Goal: Information Seeking & Learning: Learn about a topic

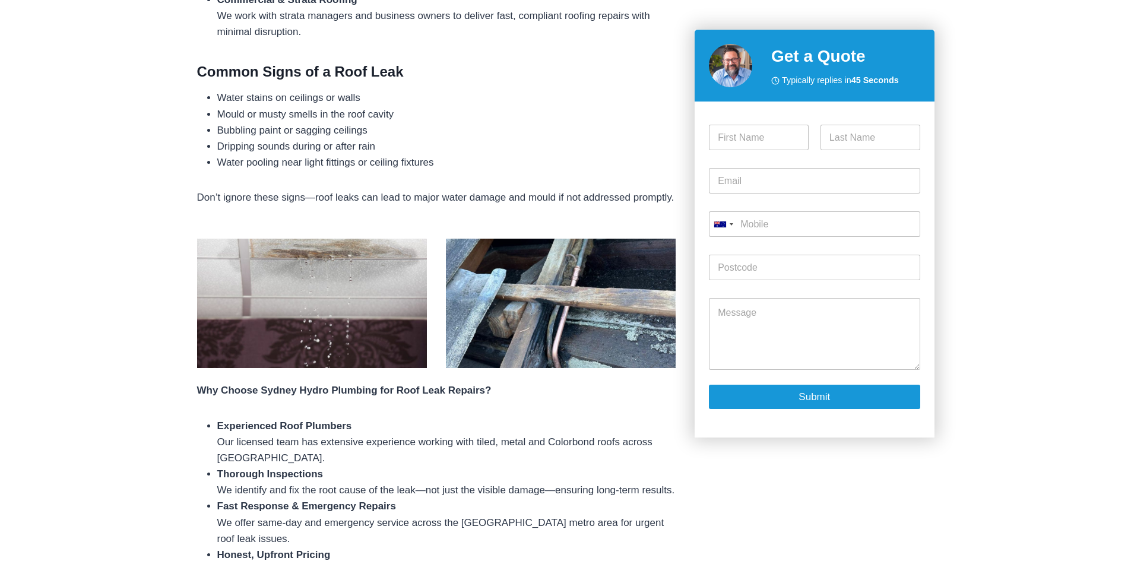
scroll to position [772, 0]
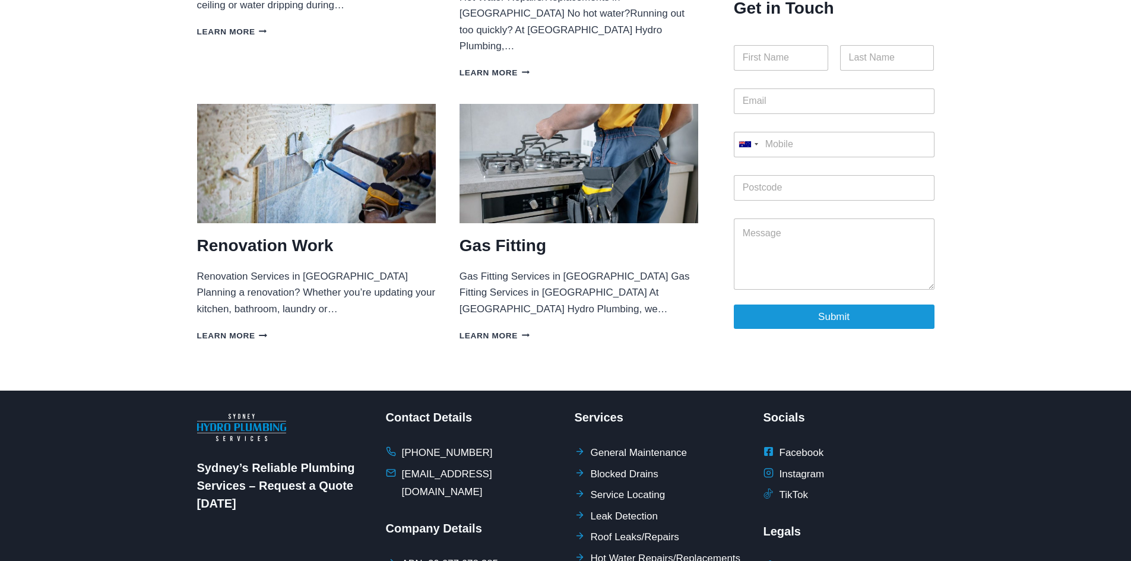
scroll to position [950, 0]
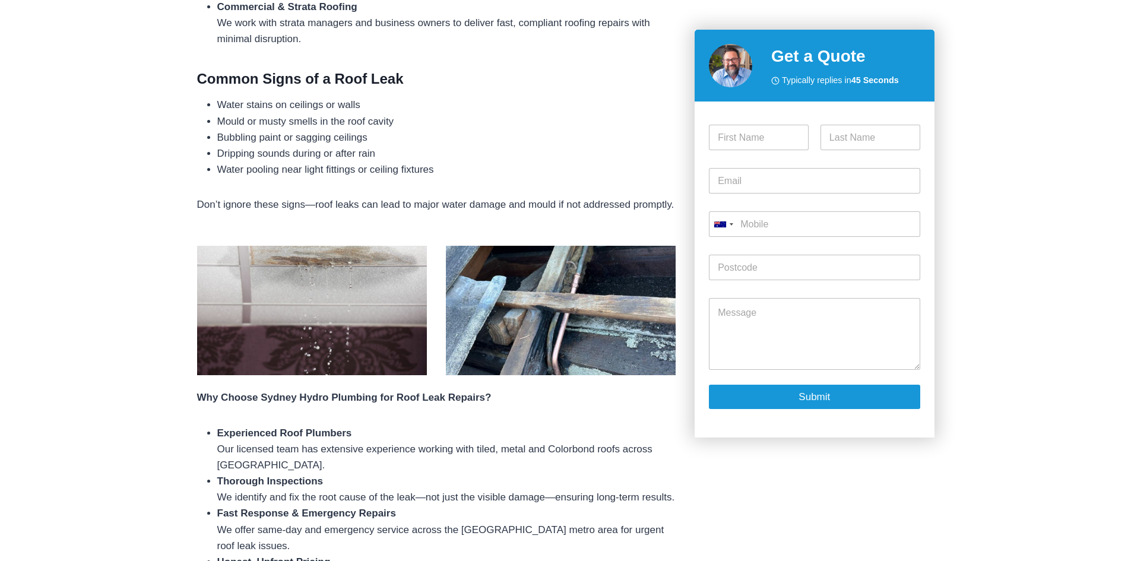
scroll to position [712, 0]
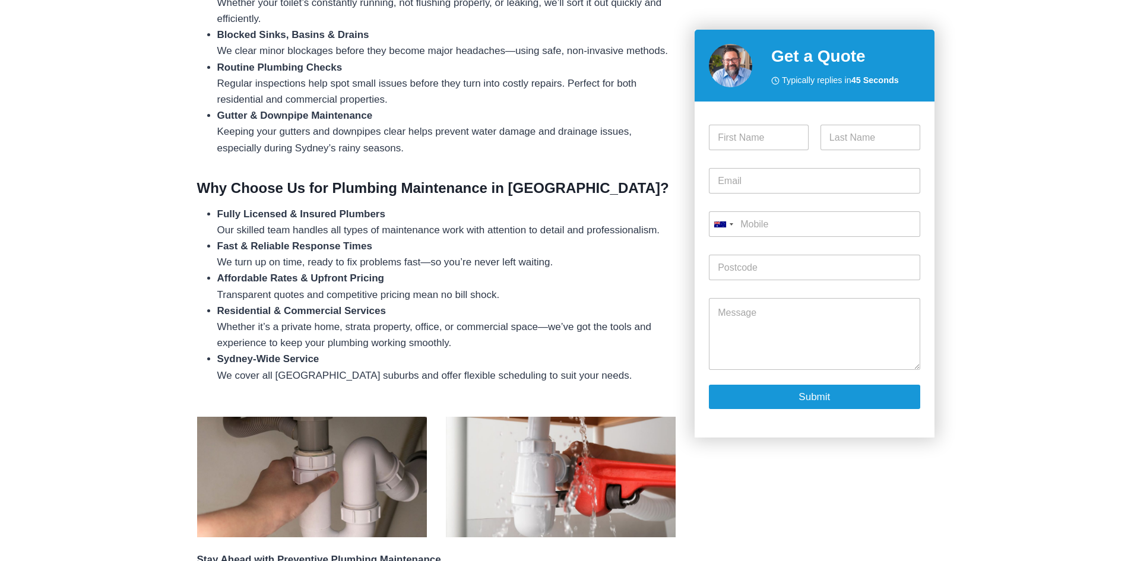
scroll to position [653, 0]
